Goal: Find specific page/section: Find specific page/section

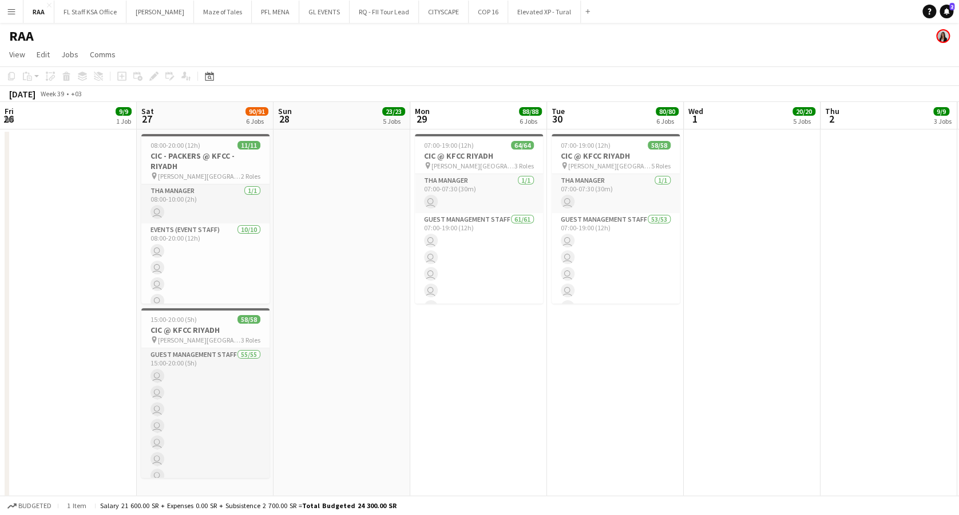
scroll to position [0, 318]
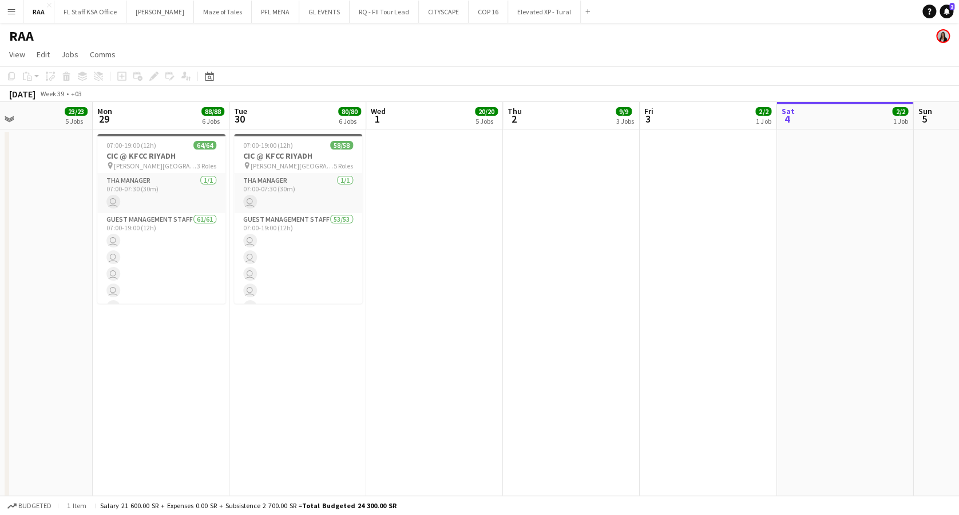
click at [9, 10] on app-icon "Menu" at bounding box center [11, 11] width 9 height 9
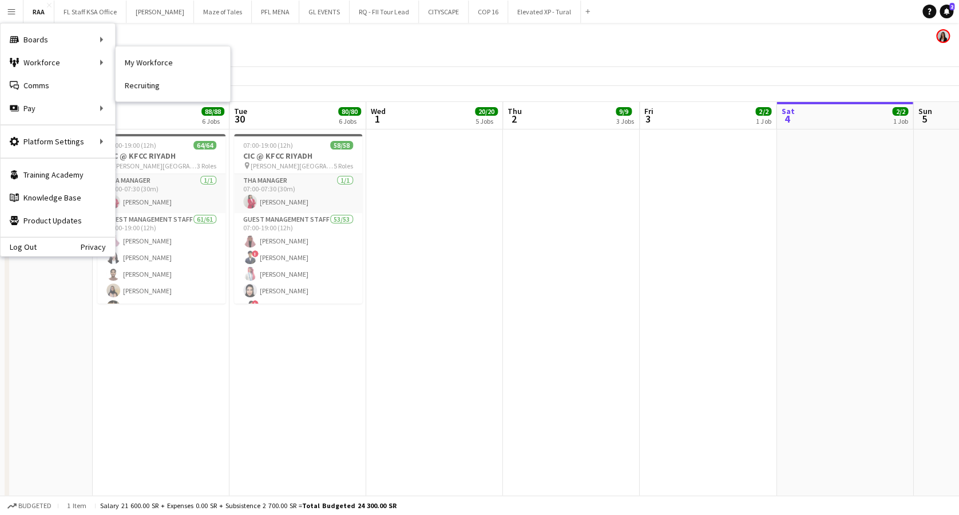
drag, startPoint x: 152, startPoint y: 64, endPoint x: 341, endPoint y: 112, distance: 194.5
click at [153, 64] on link "My Workforce" at bounding box center [173, 62] width 114 height 23
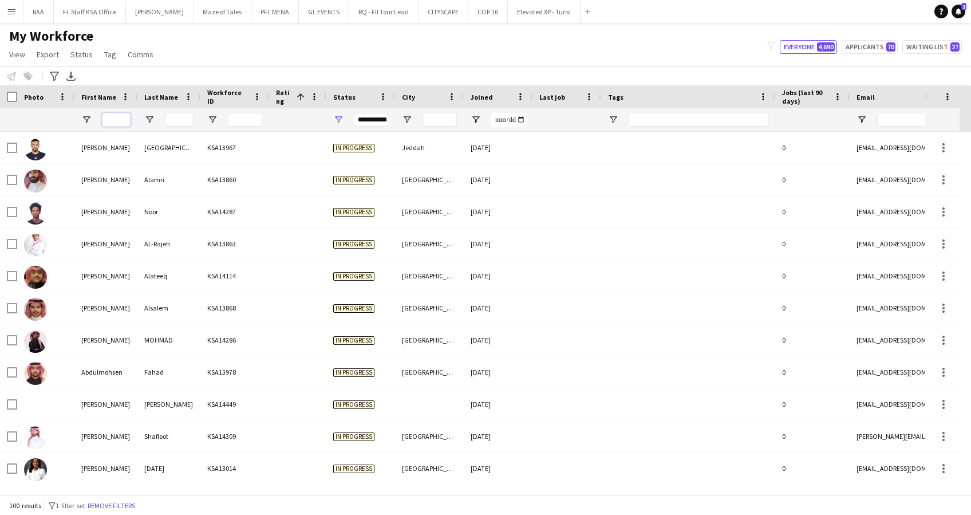
click at [123, 121] on input "First Name Filter Input" at bounding box center [116, 120] width 29 height 14
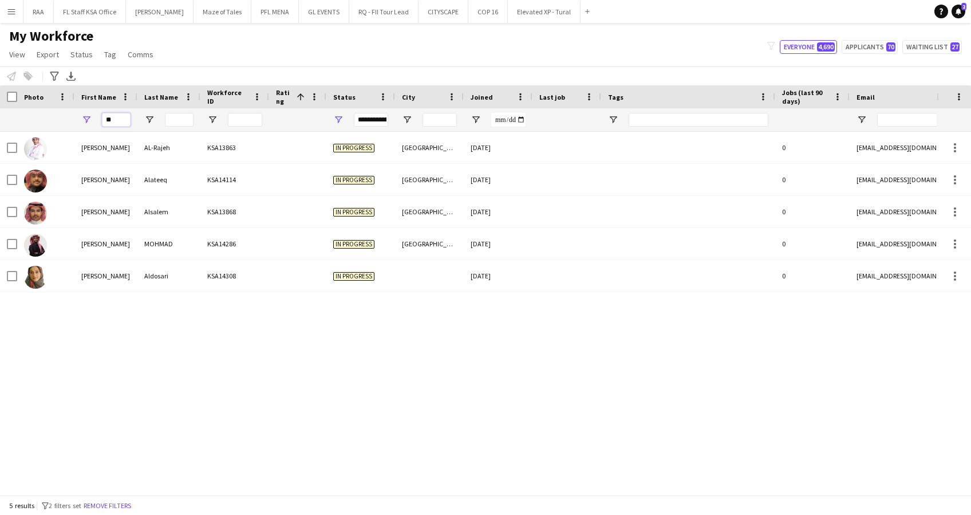
type input "*"
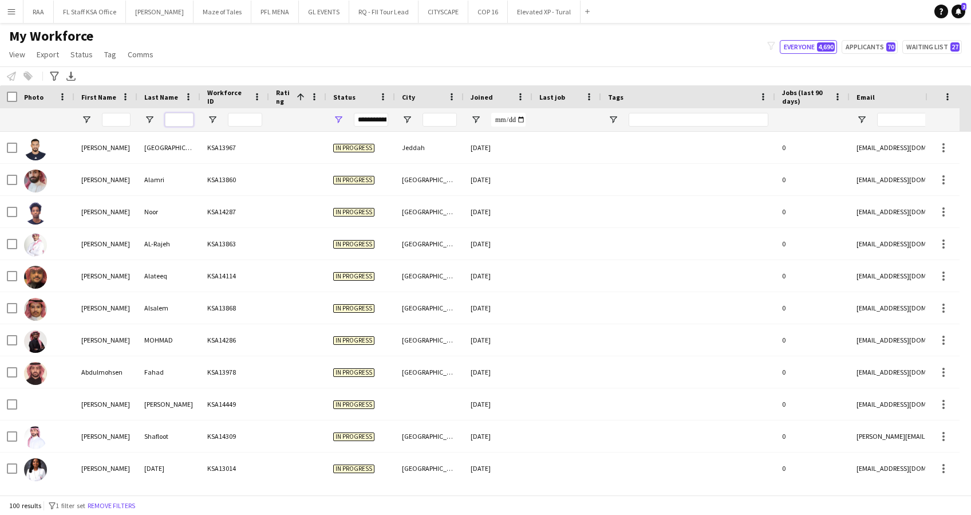
click at [187, 123] on input "Last Name Filter Input" at bounding box center [179, 120] width 29 height 14
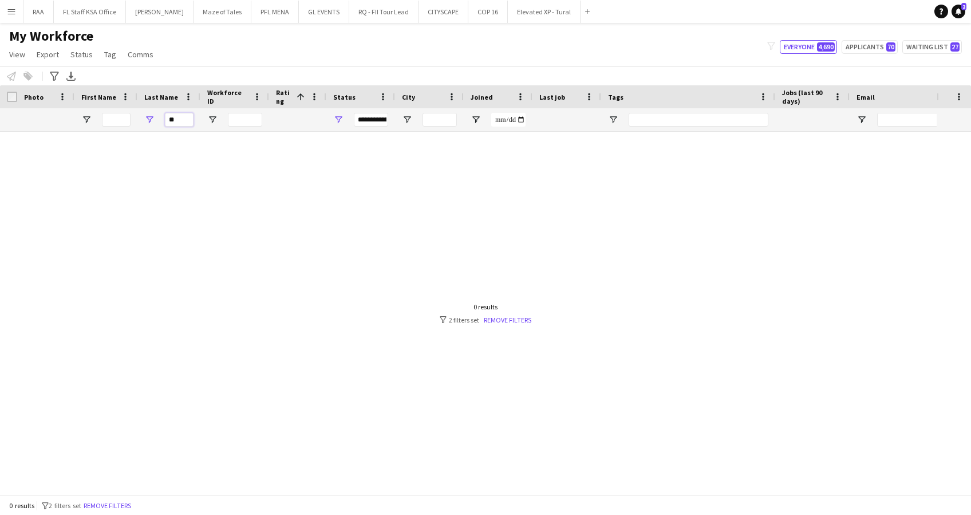
type input "*"
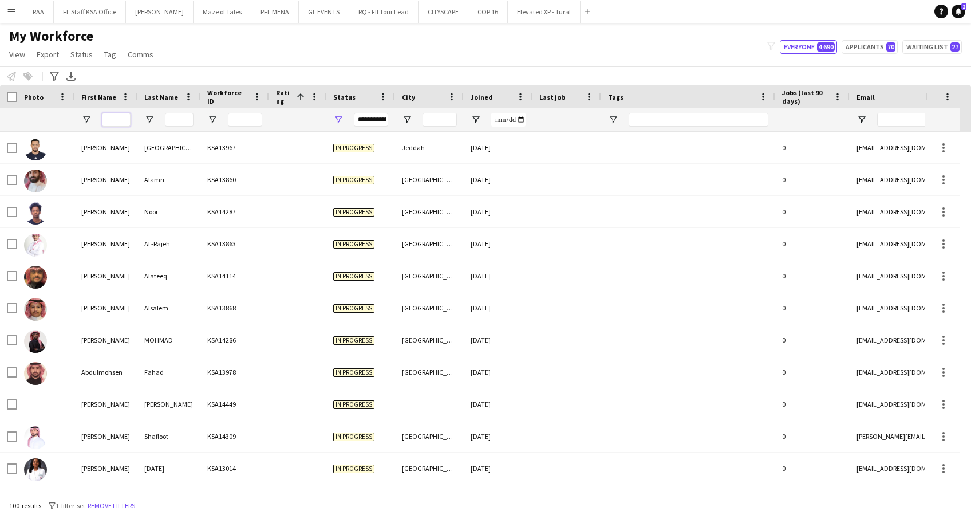
click at [118, 120] on input "First Name Filter Input" at bounding box center [116, 120] width 29 height 14
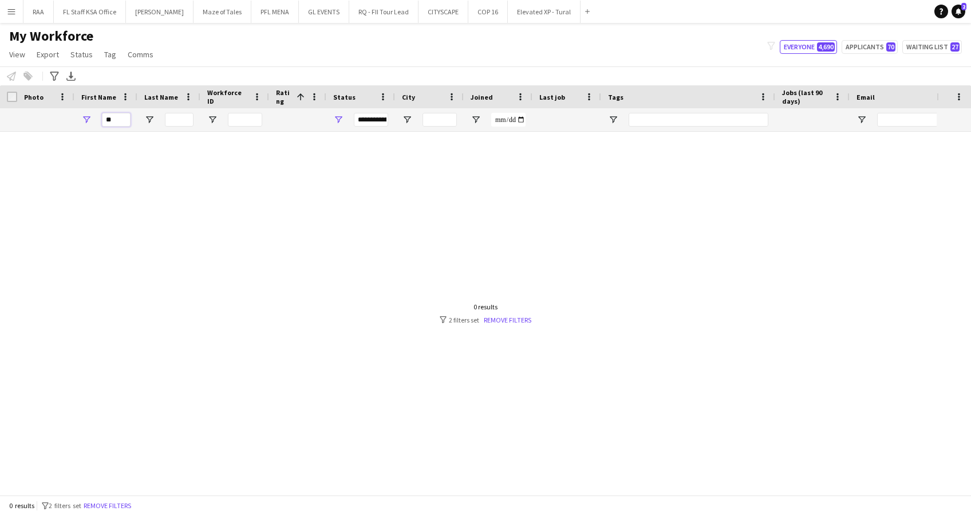
type input "*"
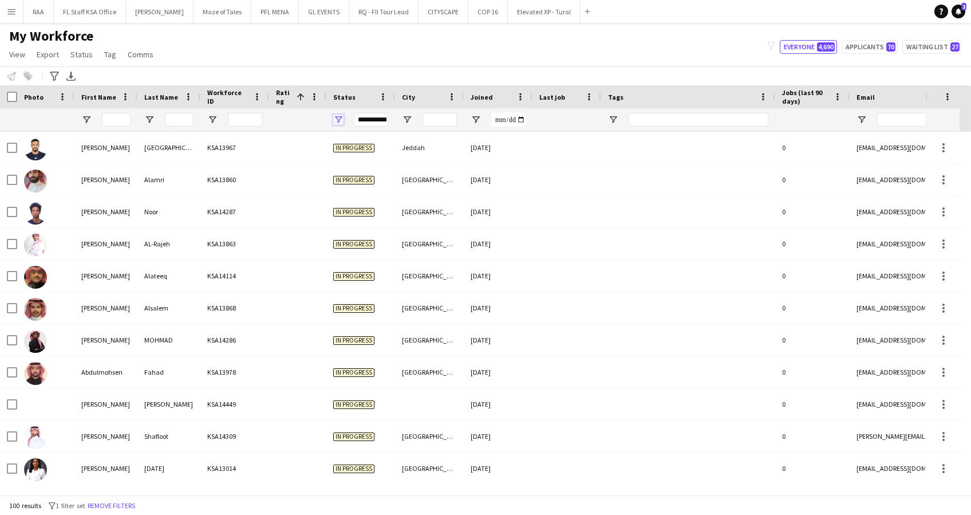
click at [334, 118] on span "Open Filter Menu" at bounding box center [338, 119] width 10 height 10
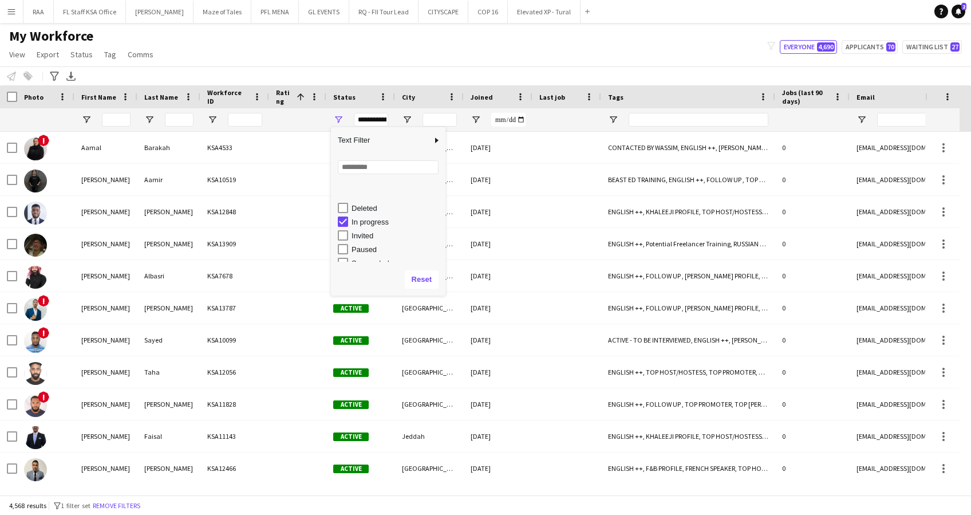
scroll to position [72, 0]
type input "**********"
click at [124, 118] on input "First Name Filter Input" at bounding box center [116, 120] width 29 height 14
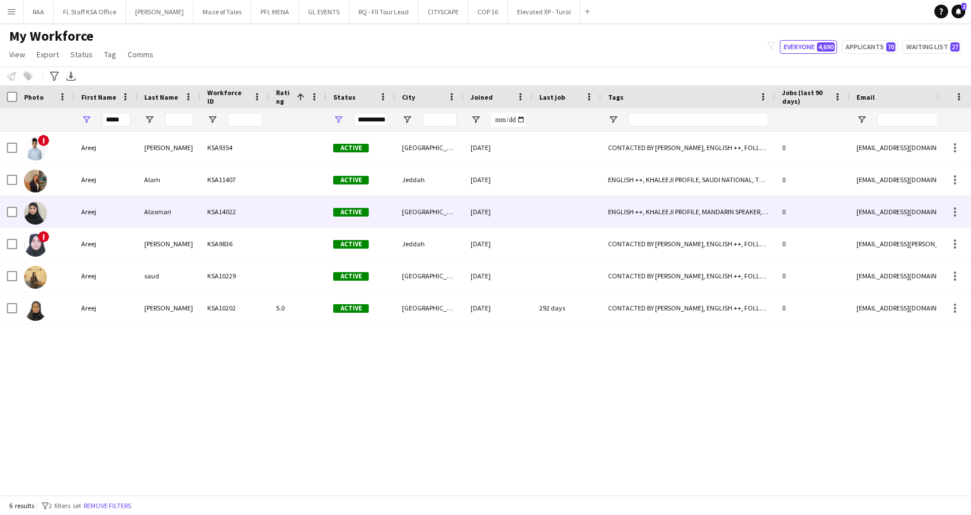
click at [117, 224] on div "Areej" at bounding box center [105, 211] width 63 height 31
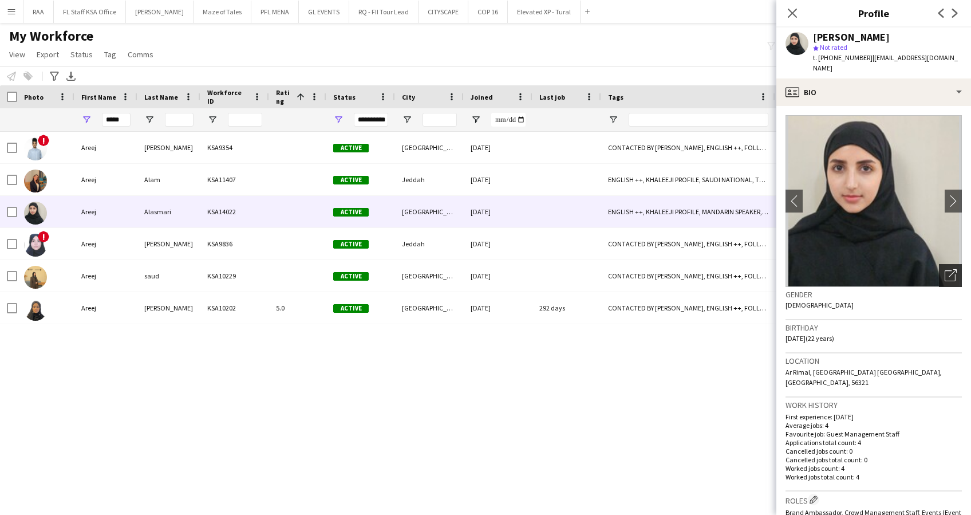
click at [944, 269] on icon "Open photos pop-in" at bounding box center [950, 275] width 12 height 12
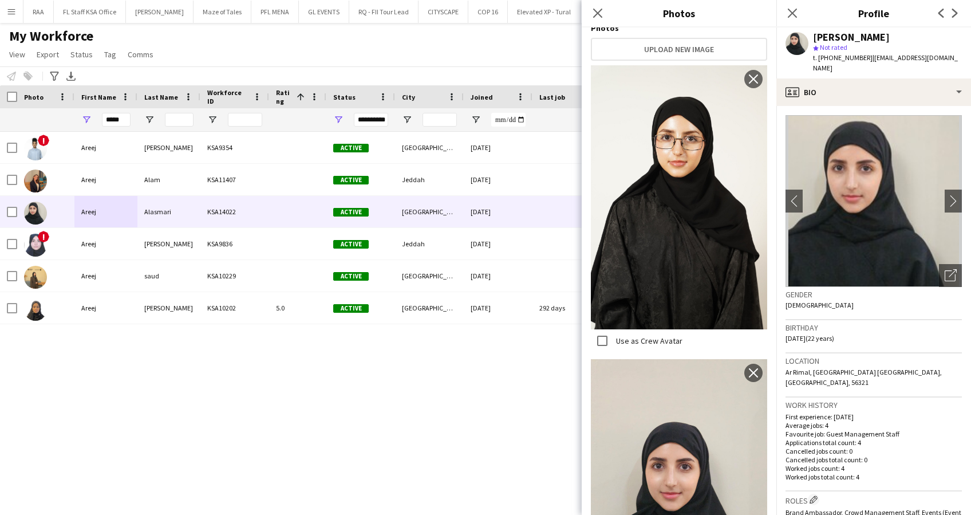
scroll to position [275, 0]
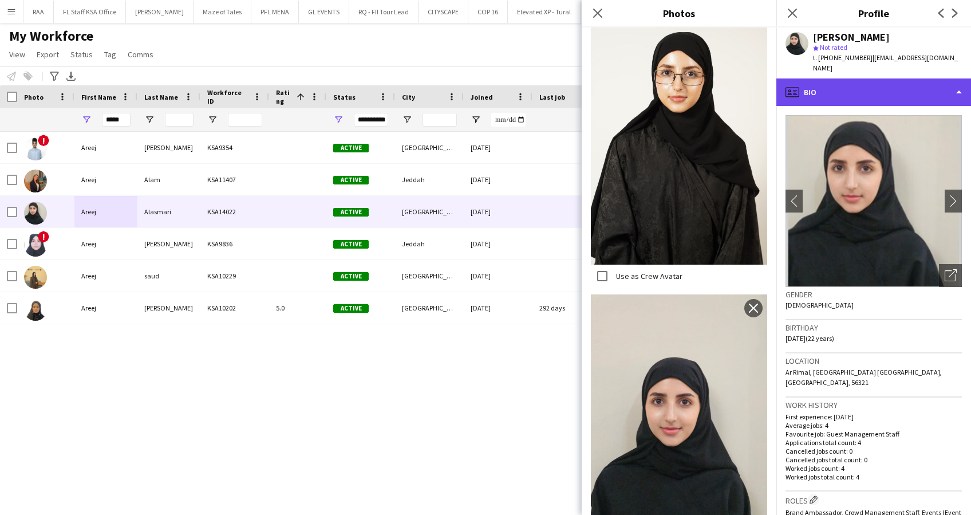
click at [853, 78] on div "profile Bio" at bounding box center [873, 91] width 195 height 27
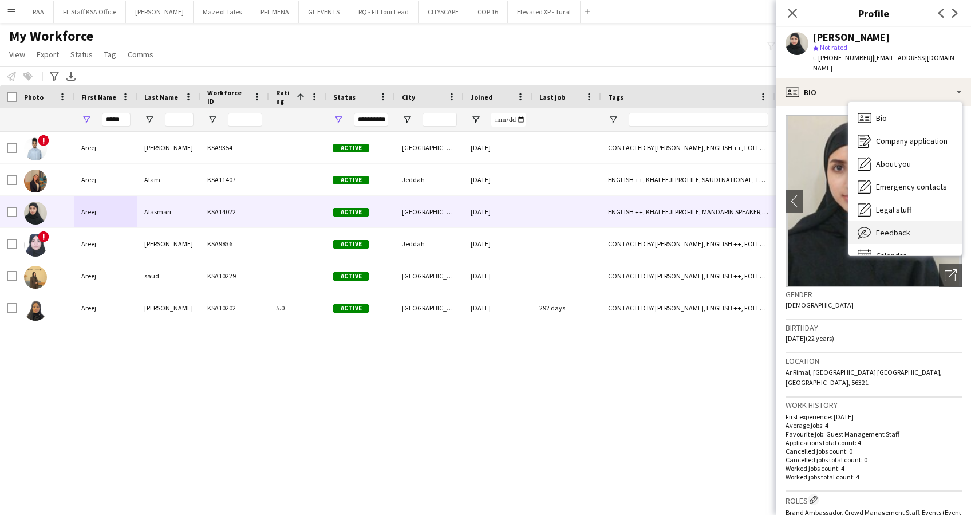
click at [911, 221] on div "Feedback Feedback" at bounding box center [904, 232] width 113 height 23
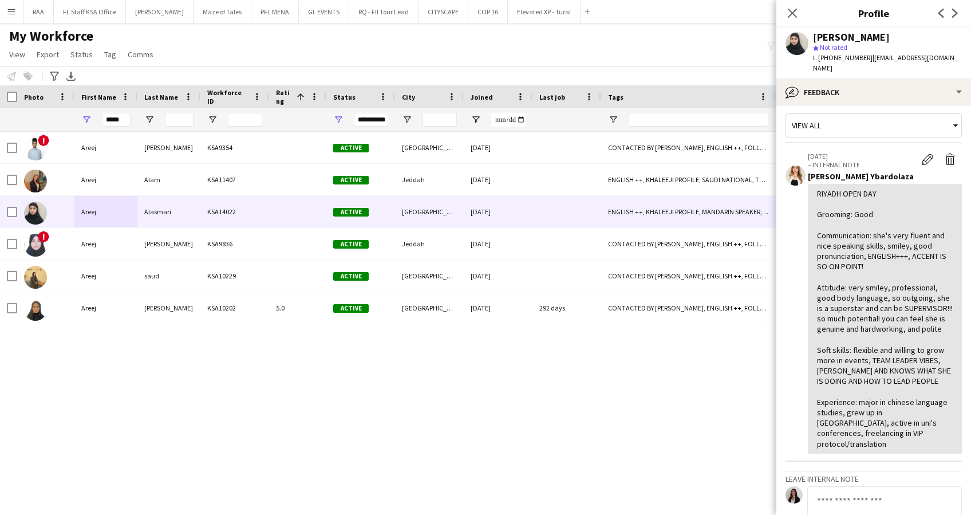
scroll to position [0, 0]
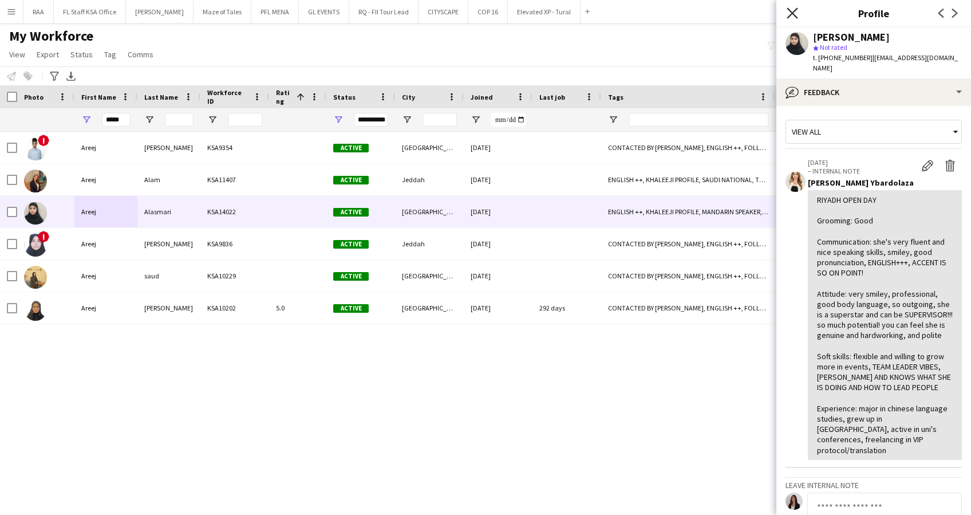
click at [790, 17] on icon "Close pop-in" at bounding box center [791, 12] width 11 height 11
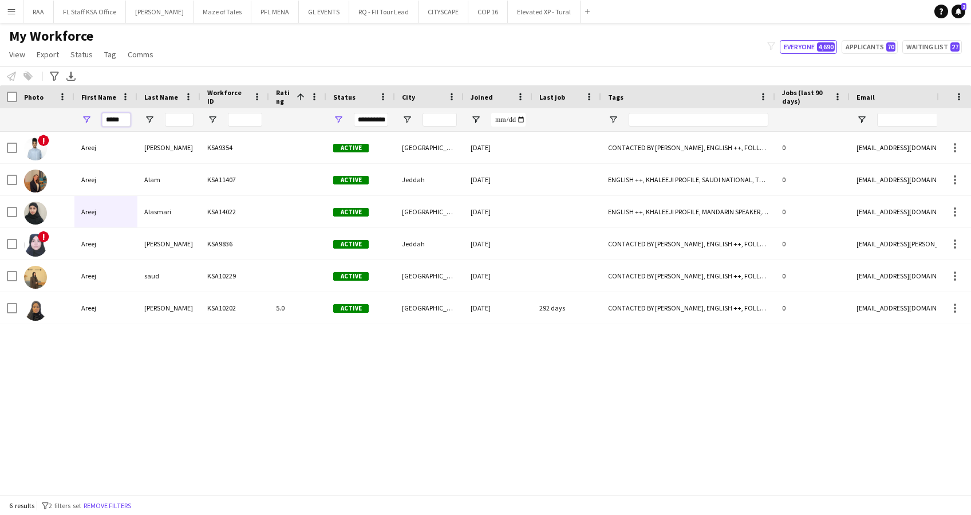
click at [124, 122] on input "*****" at bounding box center [116, 120] width 29 height 14
type input "*"
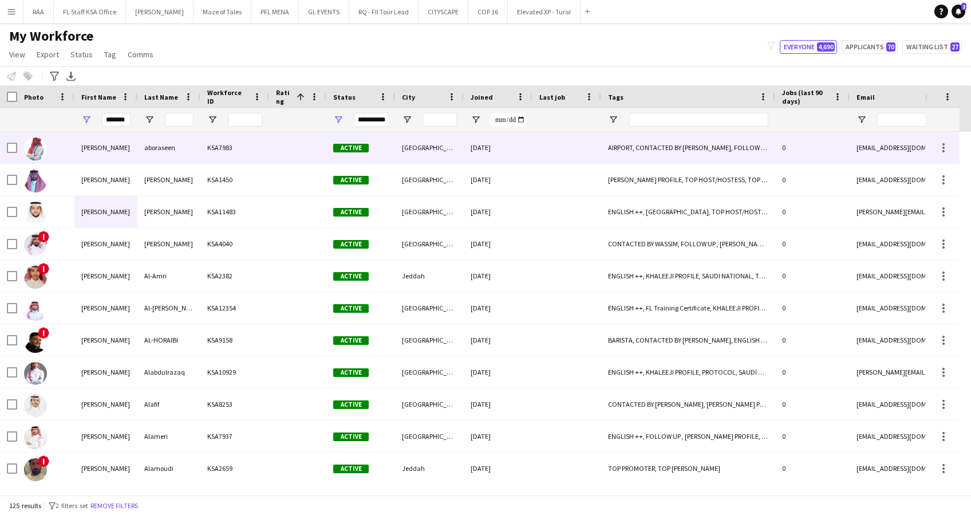
click at [134, 153] on div "[PERSON_NAME]" at bounding box center [105, 147] width 63 height 31
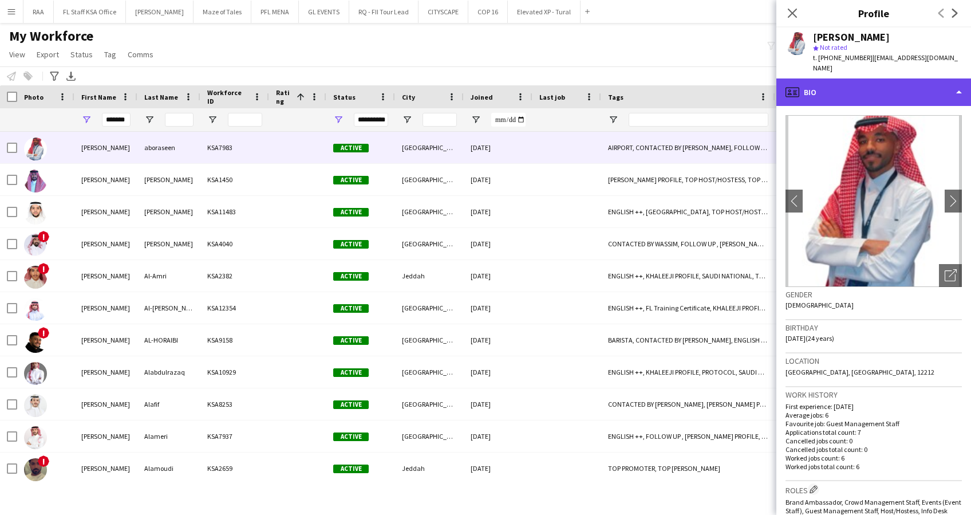
click at [915, 82] on div "profile Bio" at bounding box center [873, 91] width 195 height 27
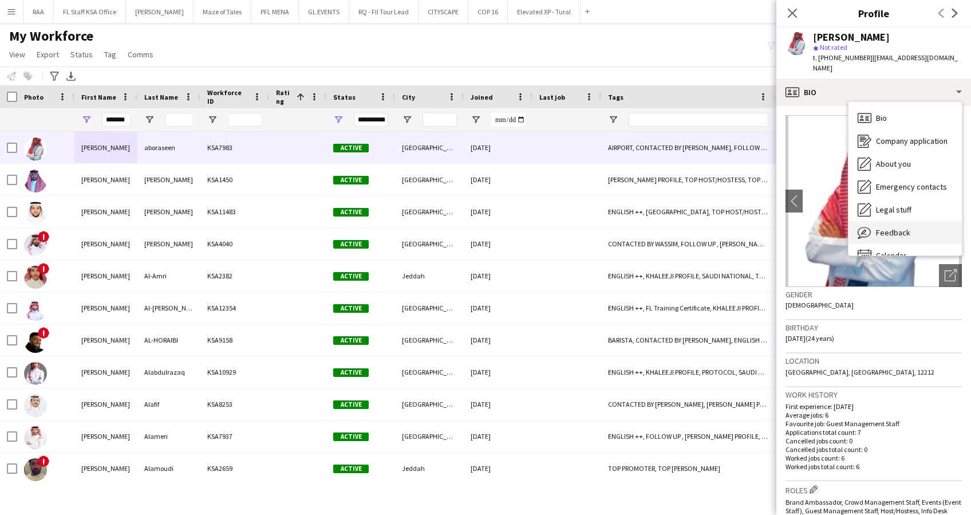
click at [900, 227] on span "Feedback" at bounding box center [893, 232] width 34 height 10
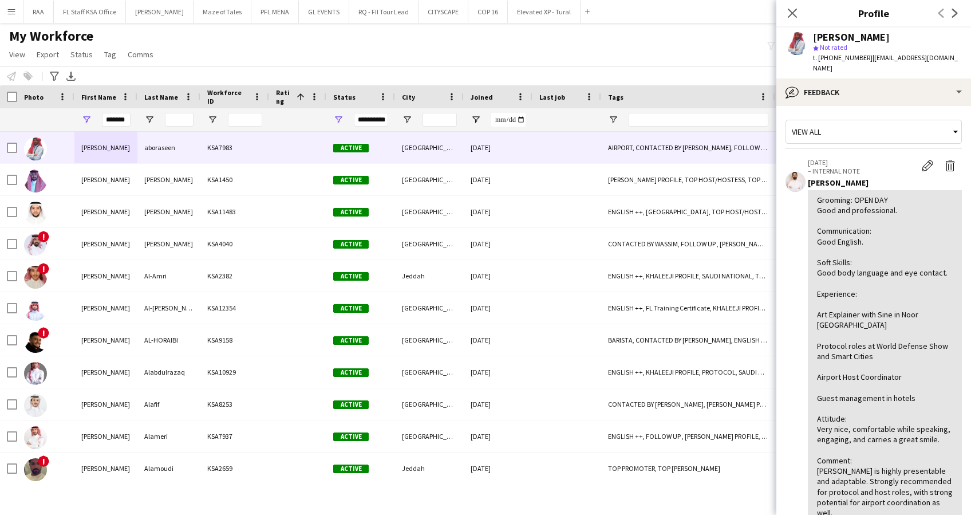
scroll to position [152, 0]
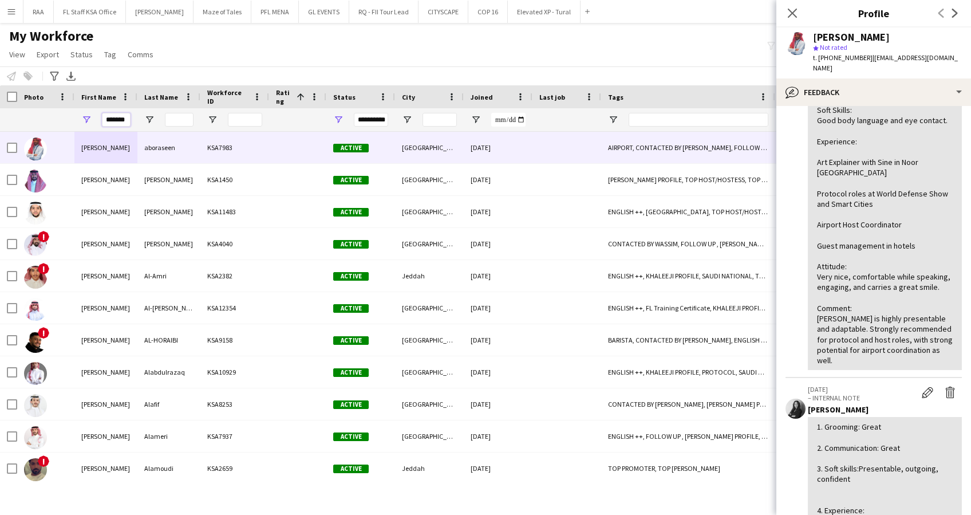
click at [125, 119] on input "*******" at bounding box center [116, 120] width 29 height 14
type input "*"
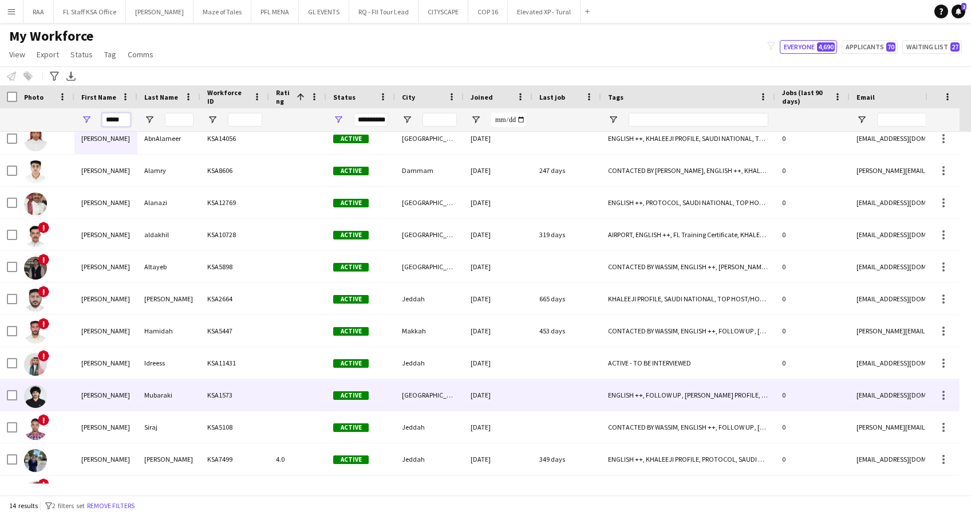
scroll to position [0, 0]
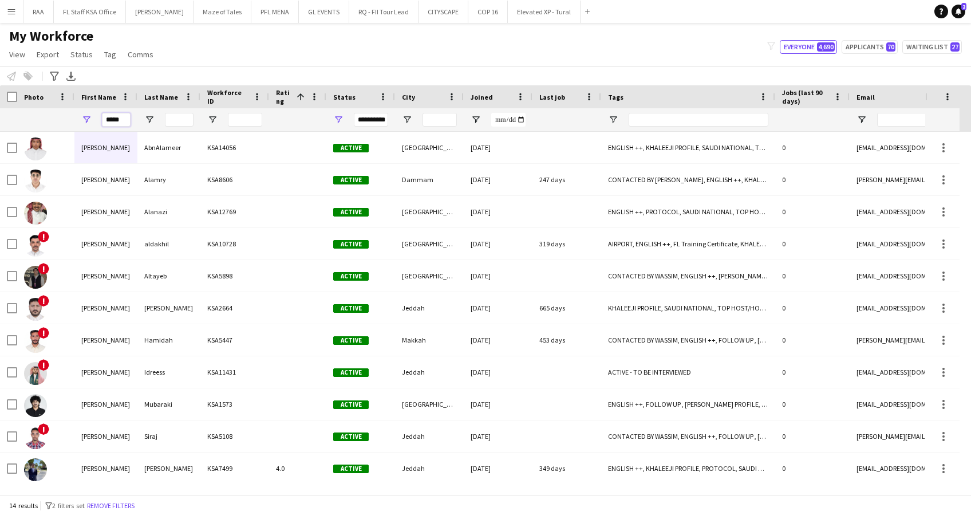
type input "*****"
click at [179, 122] on input "Last Name Filter Input" at bounding box center [179, 120] width 29 height 14
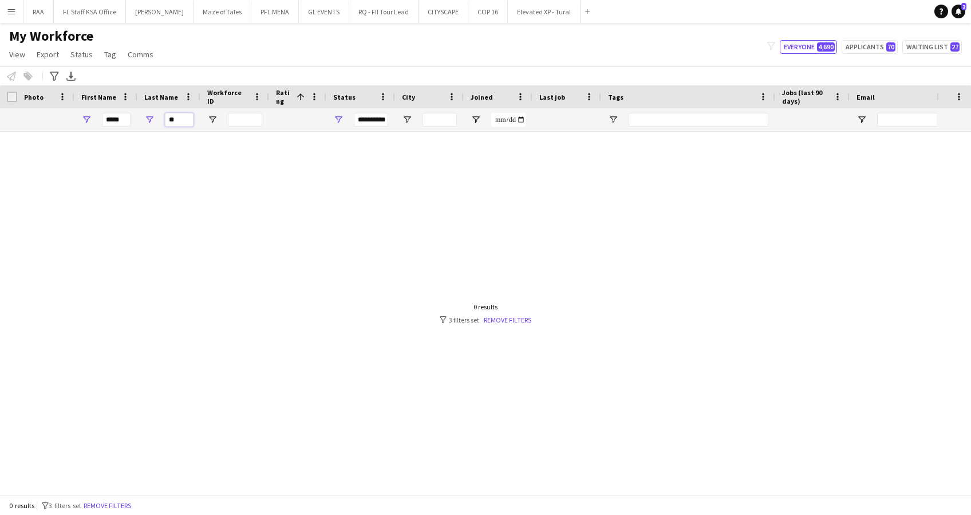
type input "*"
